Goal: Task Accomplishment & Management: Complete application form

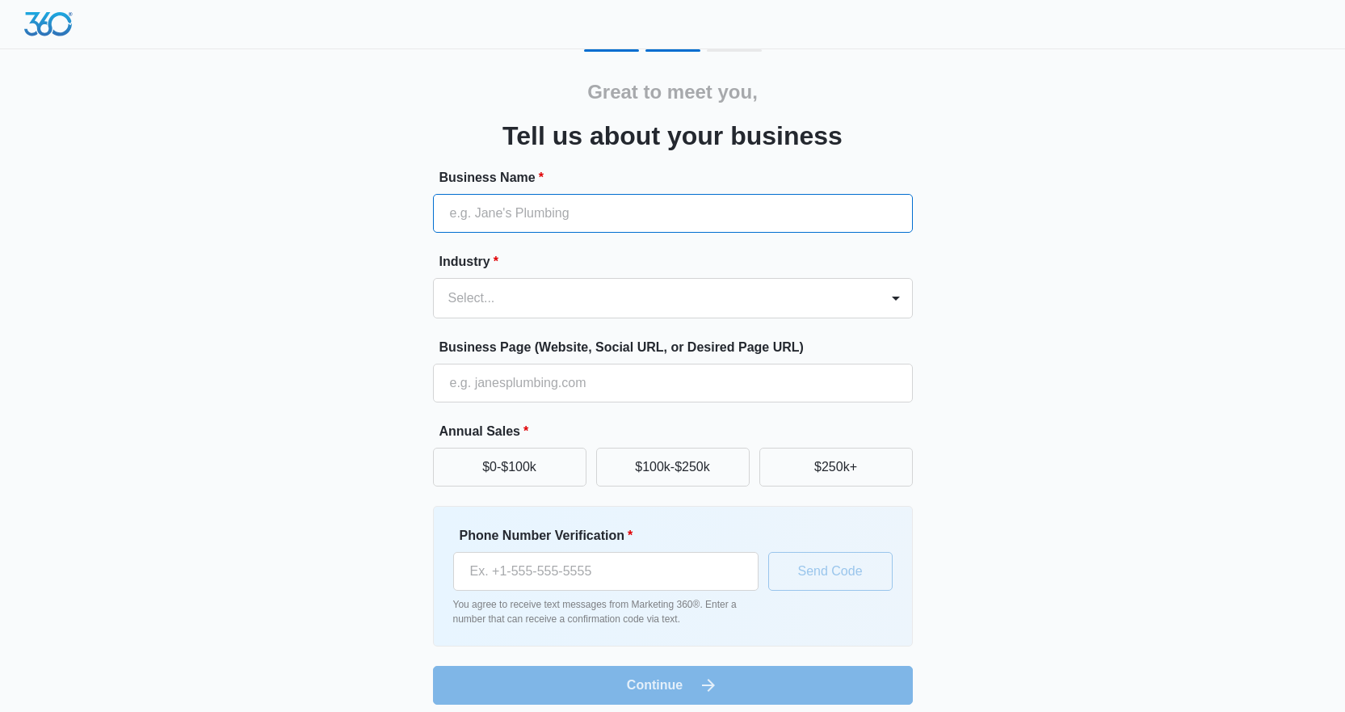
click at [490, 212] on input "Business Name *" at bounding box center [673, 213] width 480 height 39
type input "Tidy Cleaning Services LLC"
type input "[PHONE_NUMBER]"
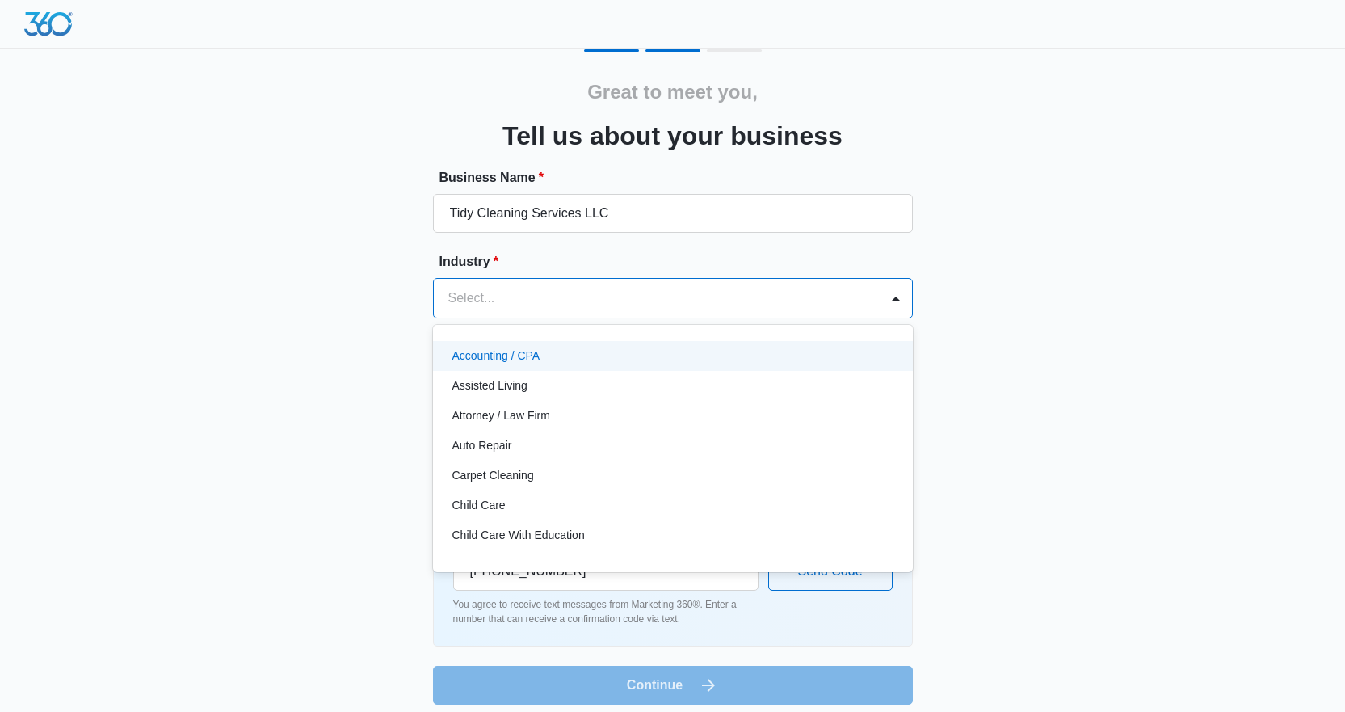
click at [470, 299] on div at bounding box center [653, 298] width 410 height 23
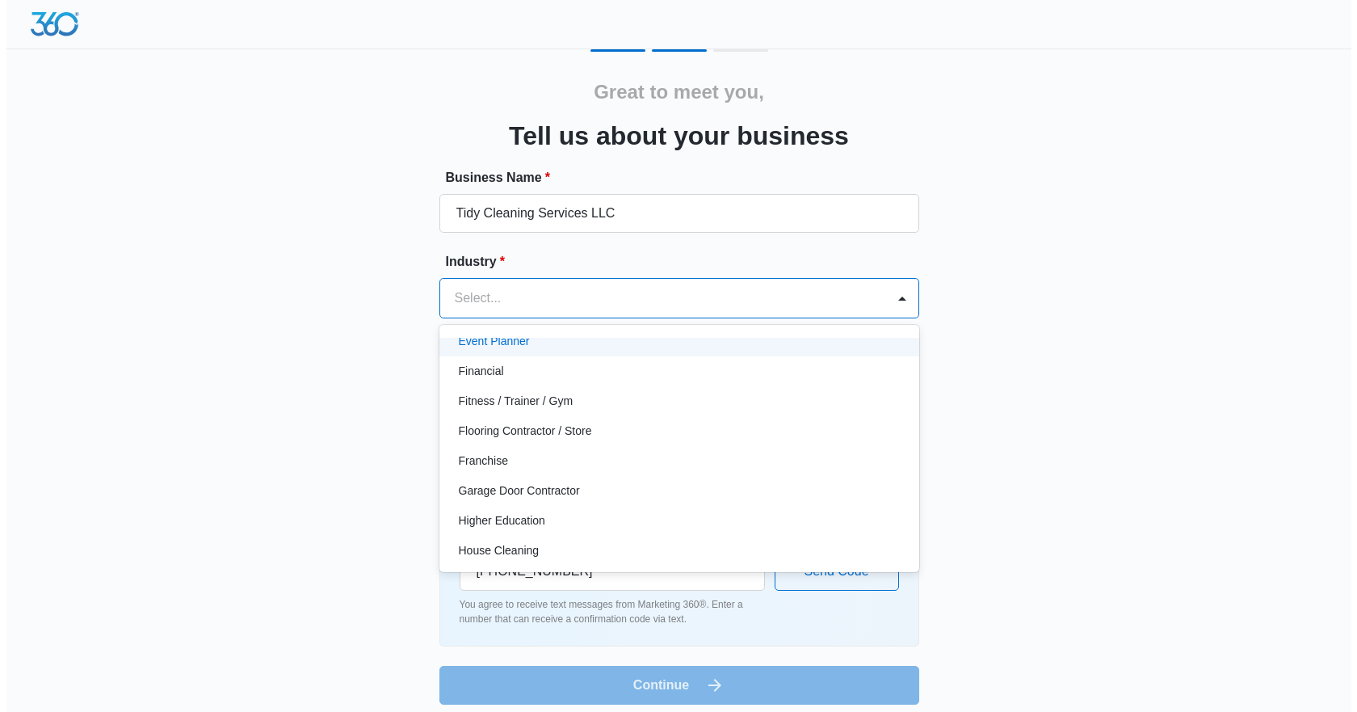
scroll to position [485, 0]
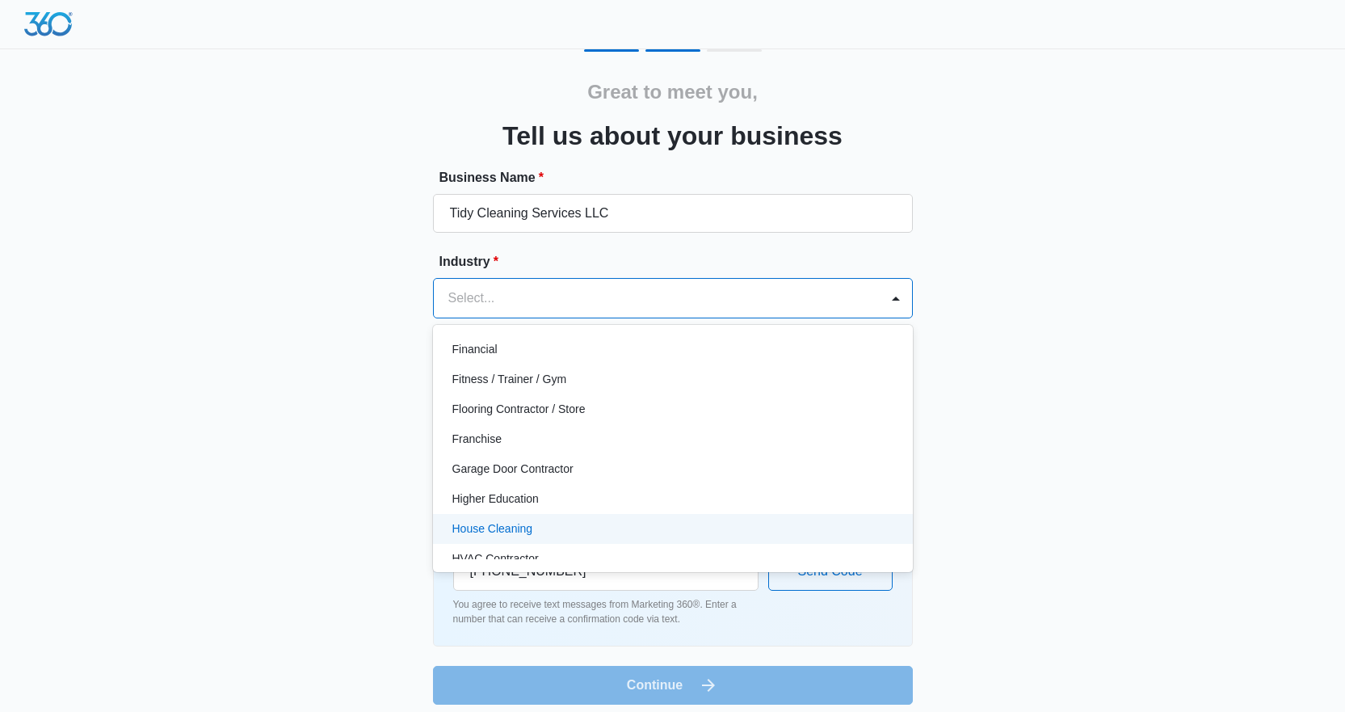
click at [520, 535] on p "House Cleaning" at bounding box center [492, 528] width 81 height 17
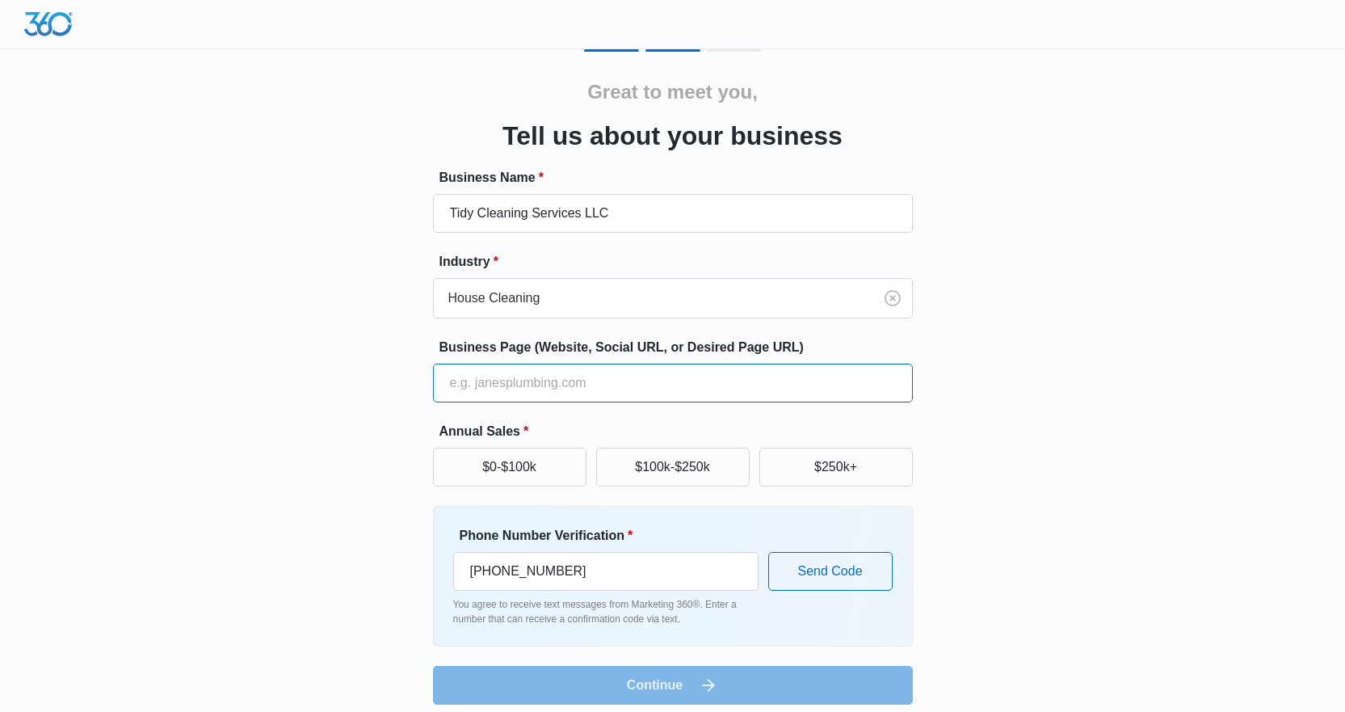
click at [498, 385] on input "Business Page (Website, Social URL, or Desired Page URL)" at bounding box center [673, 383] width 480 height 39
type input "[DOMAIN_NAME]"
click at [672, 463] on button "$100k-$250k" at bounding box center [672, 467] width 153 height 39
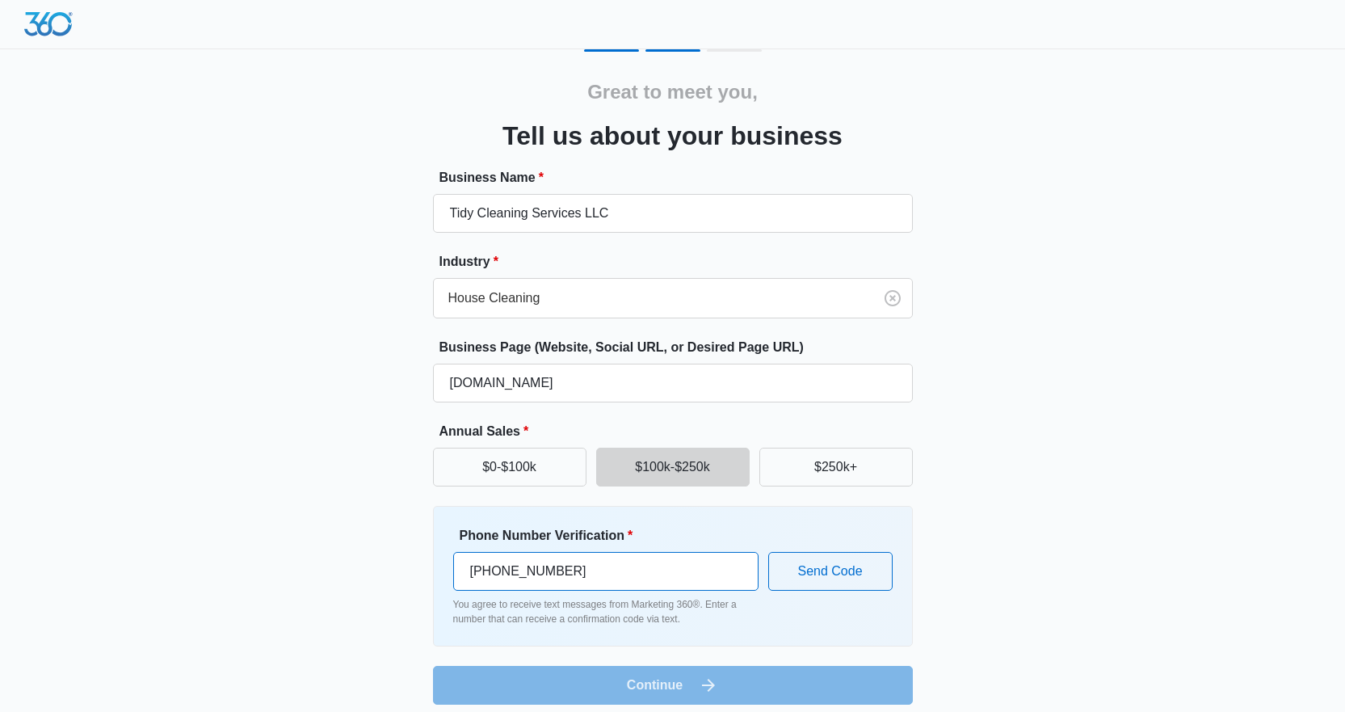
drag, startPoint x: 586, startPoint y: 574, endPoint x: 417, endPoint y: 567, distance: 169.0
click at [417, 567] on div "Great to meet you, Tell us about your business Business Name * Tidy Cleaning Se…" at bounding box center [672, 376] width 969 height 655
type input "[PHONE_NUMBER]"
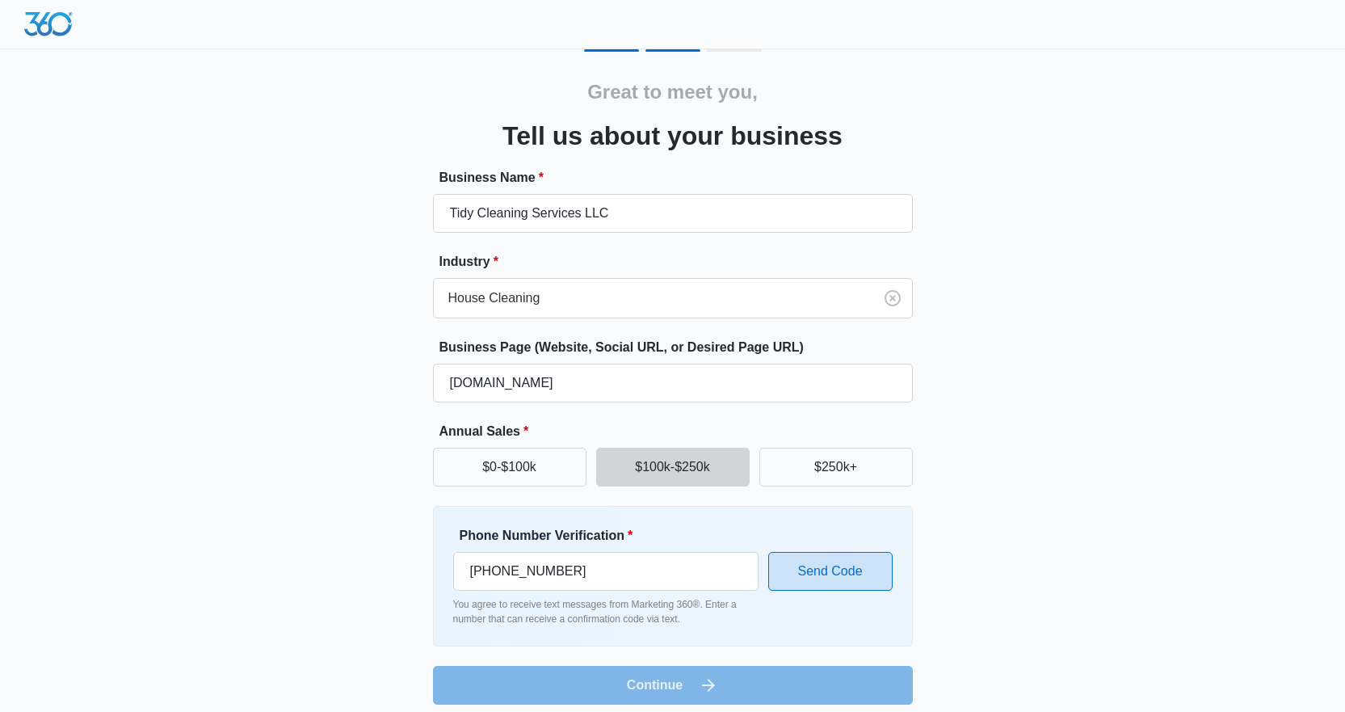
click at [859, 565] on button "Send Code" at bounding box center [830, 571] width 124 height 39
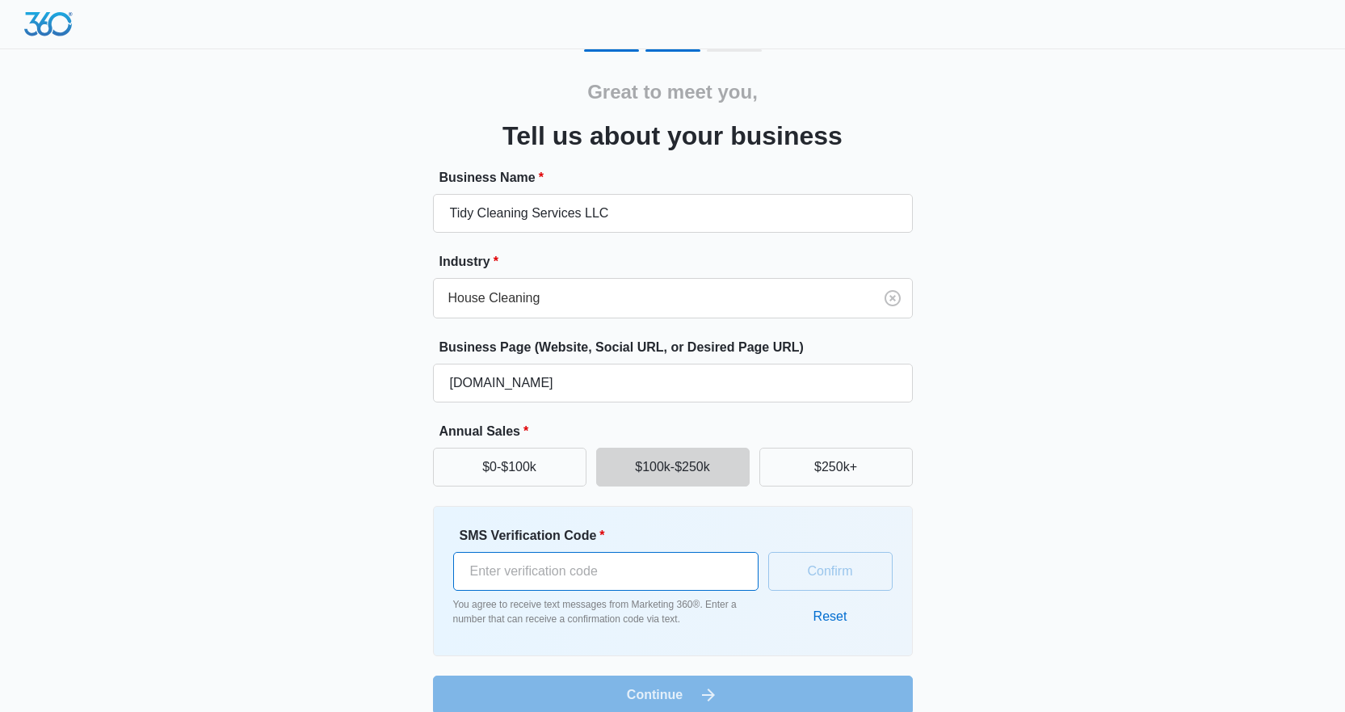
click at [557, 565] on input "SMS Verification Code *" at bounding box center [605, 571] width 305 height 39
type input "604542"
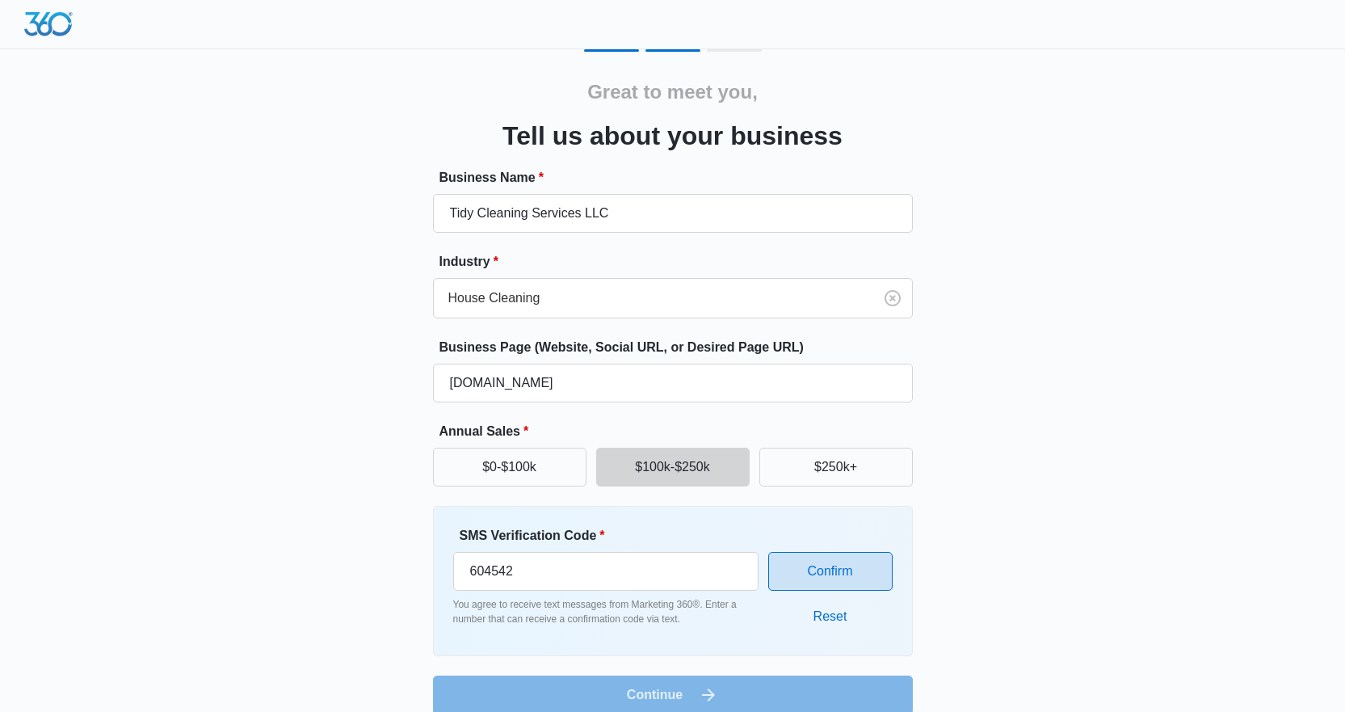
click at [846, 578] on button "Confirm" at bounding box center [830, 571] width 124 height 39
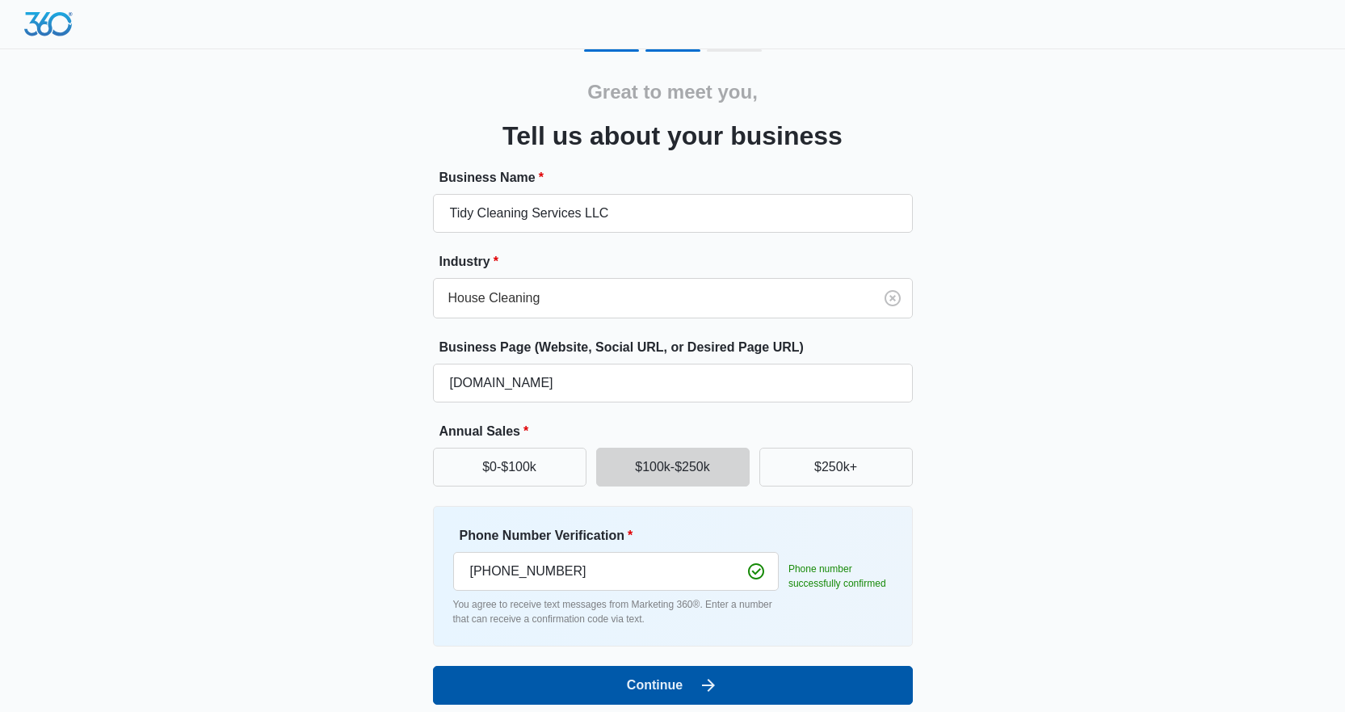
click at [640, 689] on button "Continue" at bounding box center [673, 685] width 480 height 39
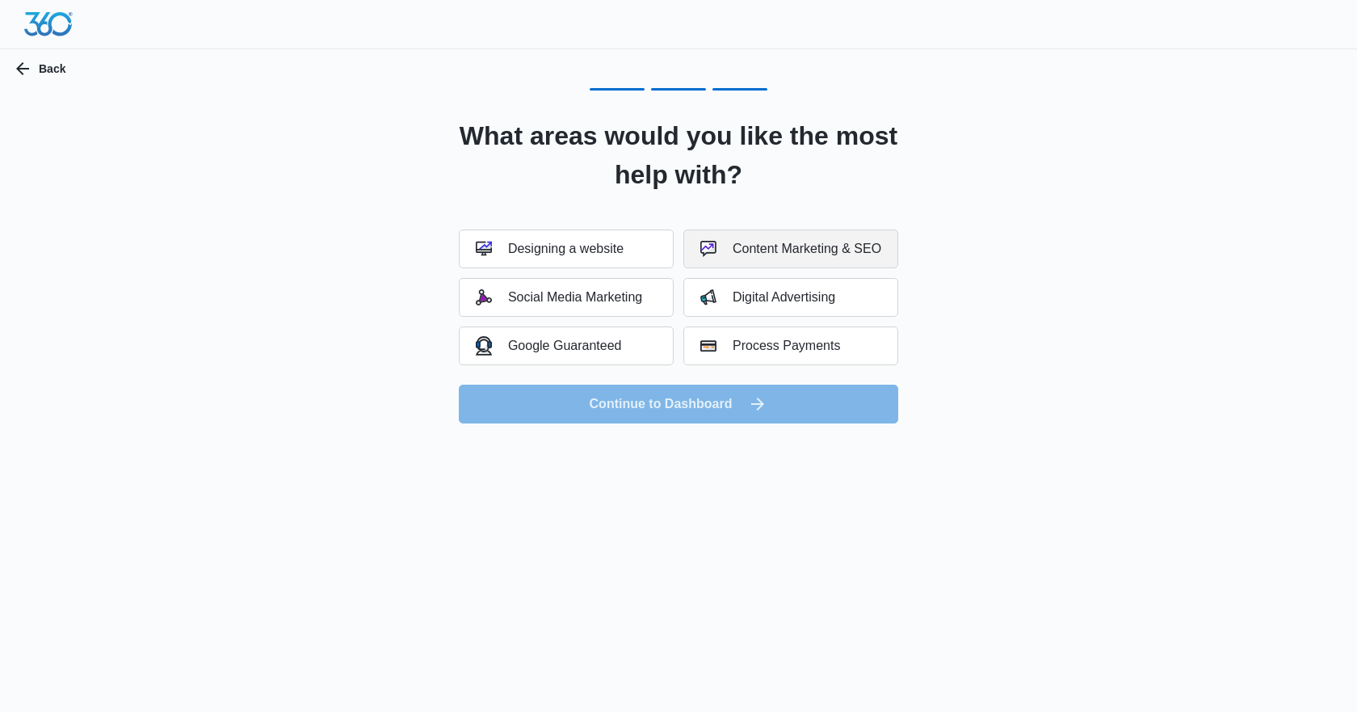
click at [868, 246] on div "Content Marketing & SEO" at bounding box center [790, 249] width 181 height 16
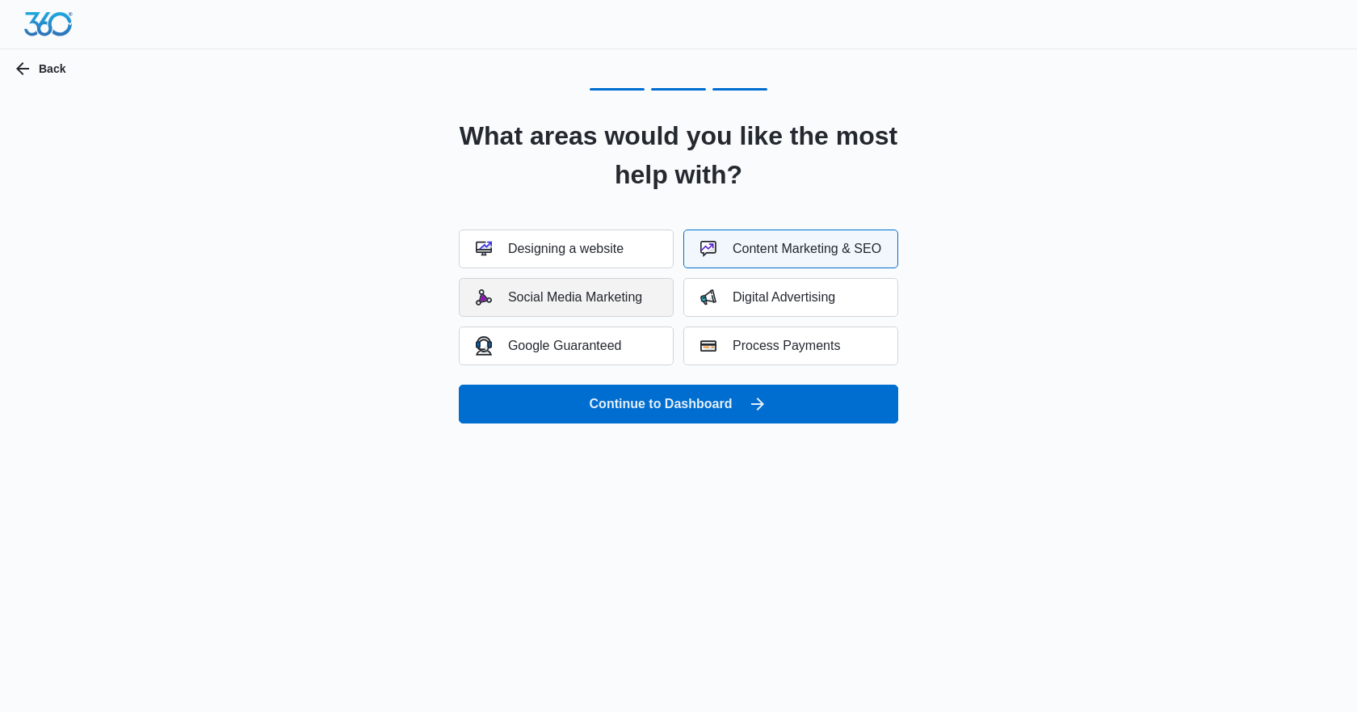
click at [645, 303] on button "Social Media Marketing" at bounding box center [566, 297] width 215 height 39
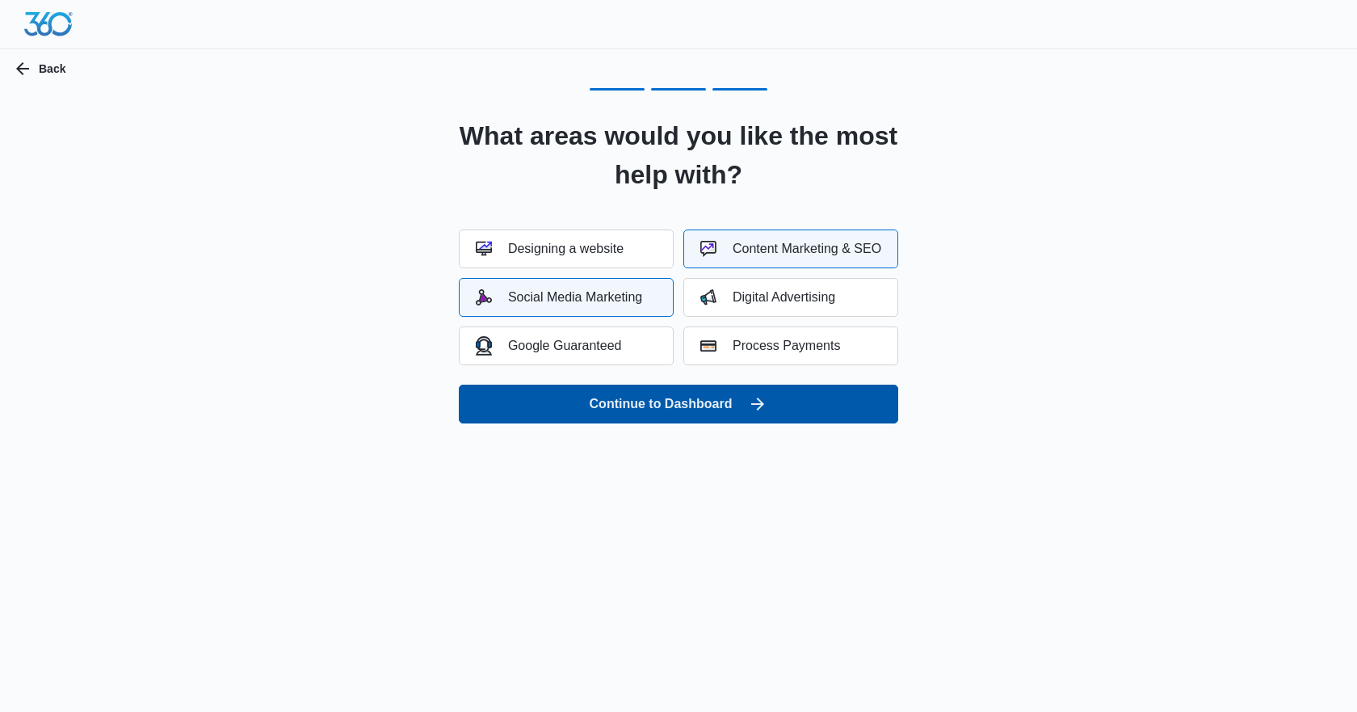
click at [700, 402] on button "Continue to Dashboard" at bounding box center [678, 404] width 439 height 39
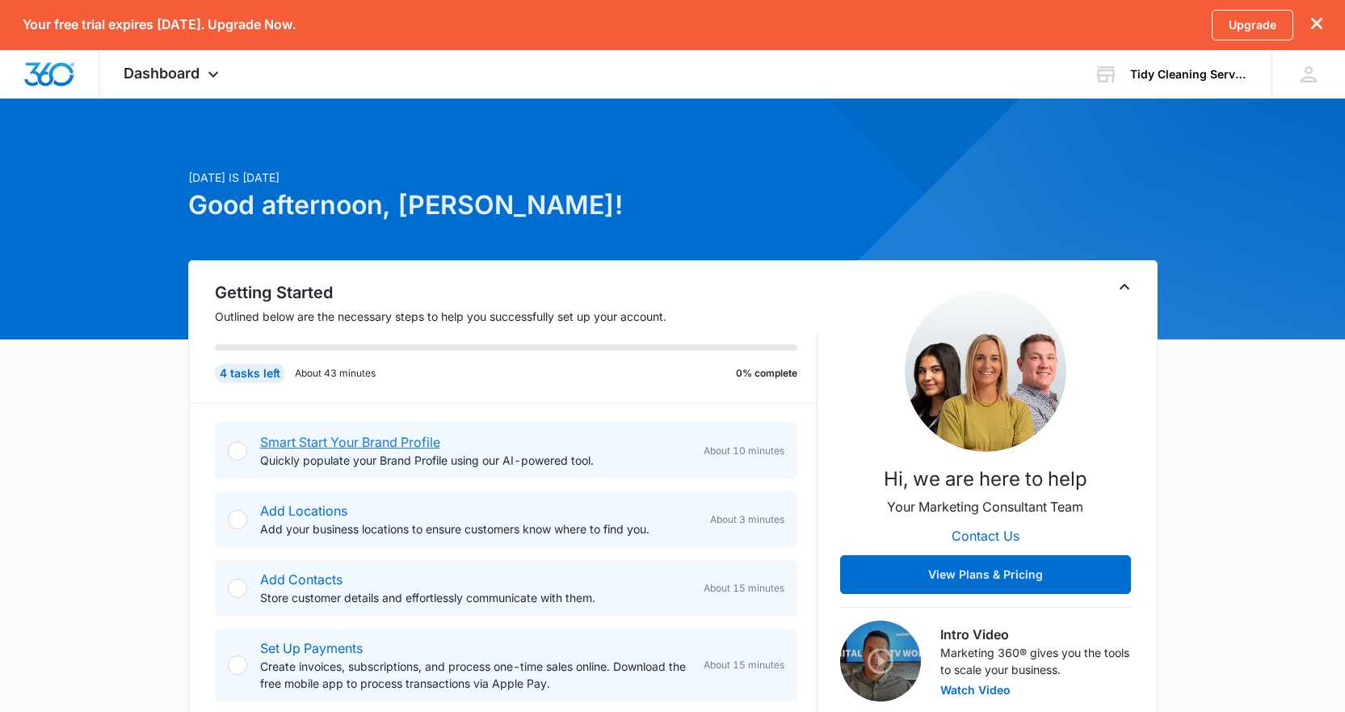
click at [317, 437] on link "Smart Start Your Brand Profile" at bounding box center [350, 442] width 180 height 16
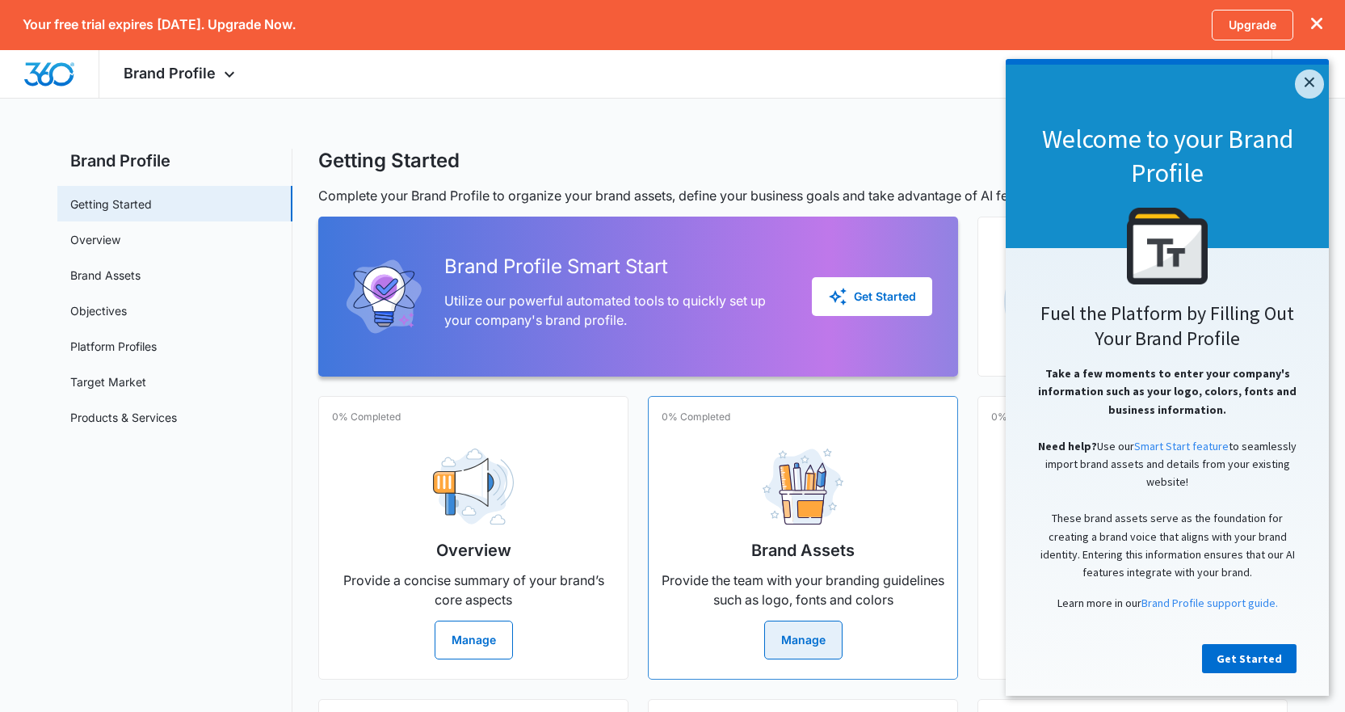
click at [814, 641] on button "Manage" at bounding box center [803, 639] width 78 height 39
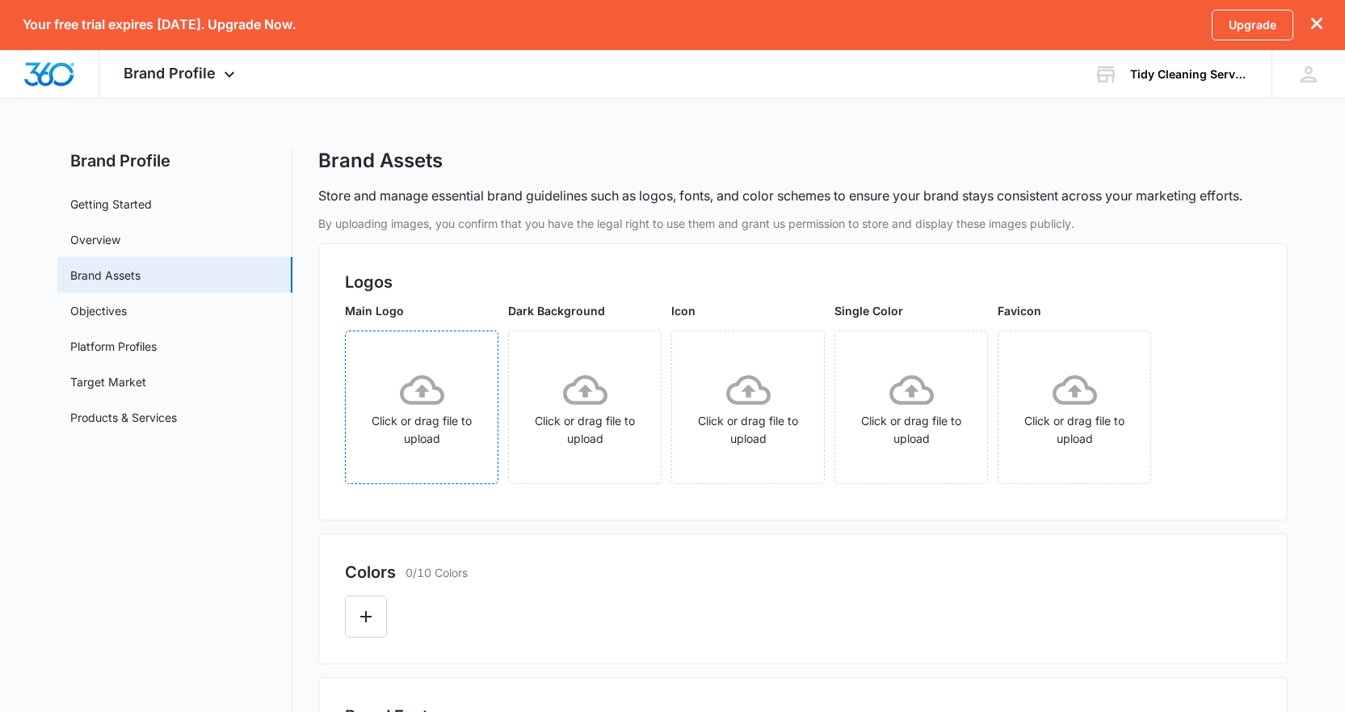
click at [431, 385] on icon at bounding box center [422, 390] width 44 height 44
click at [742, 395] on icon at bounding box center [748, 390] width 44 height 44
click at [354, 620] on button "Edit Color" at bounding box center [366, 616] width 42 height 42
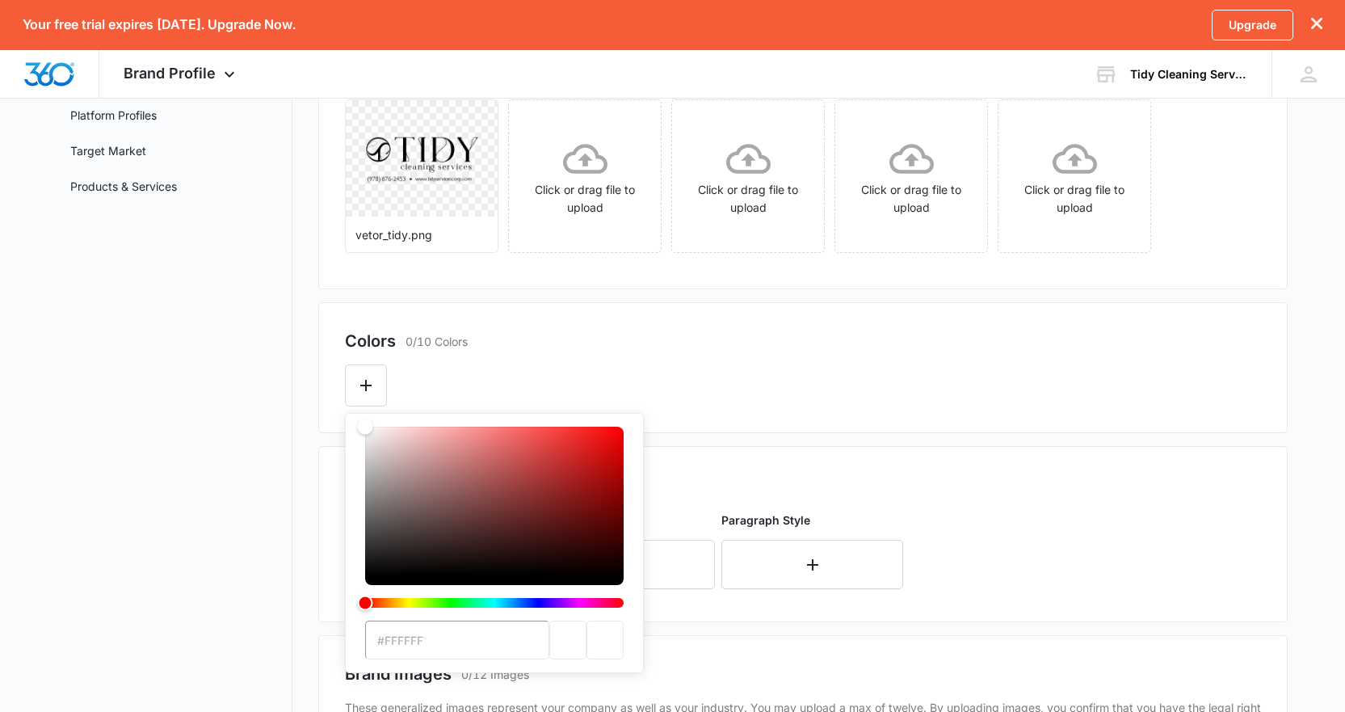
scroll to position [242, 0]
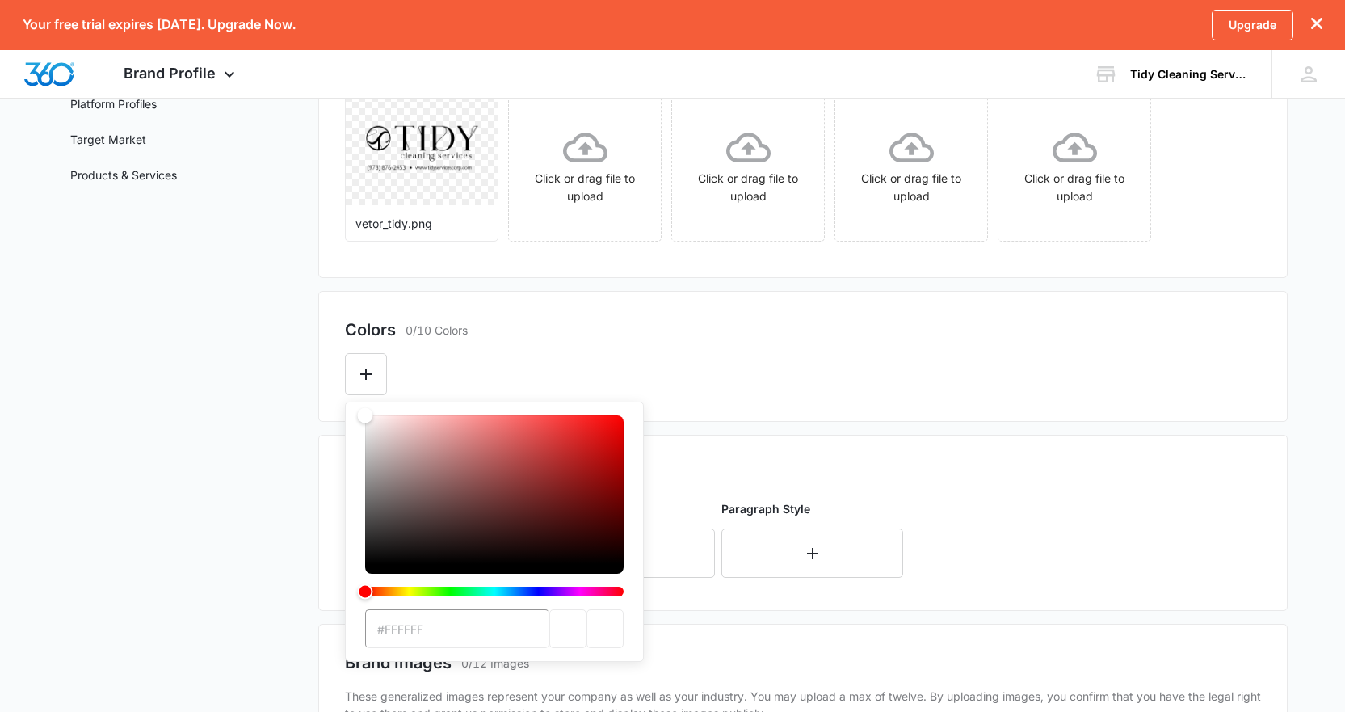
click at [801, 396] on div "Colors 0/10 Colors #FFFFFF" at bounding box center [802, 356] width 969 height 131
